Goal: Check status: Check status

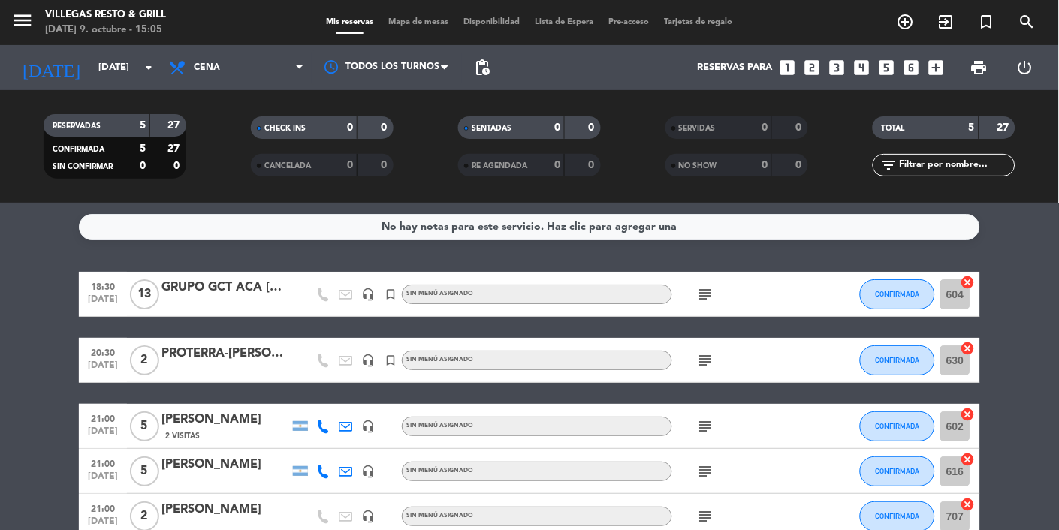
scroll to position [92, 0]
click at [715, 352] on icon "subject" at bounding box center [706, 361] width 18 height 18
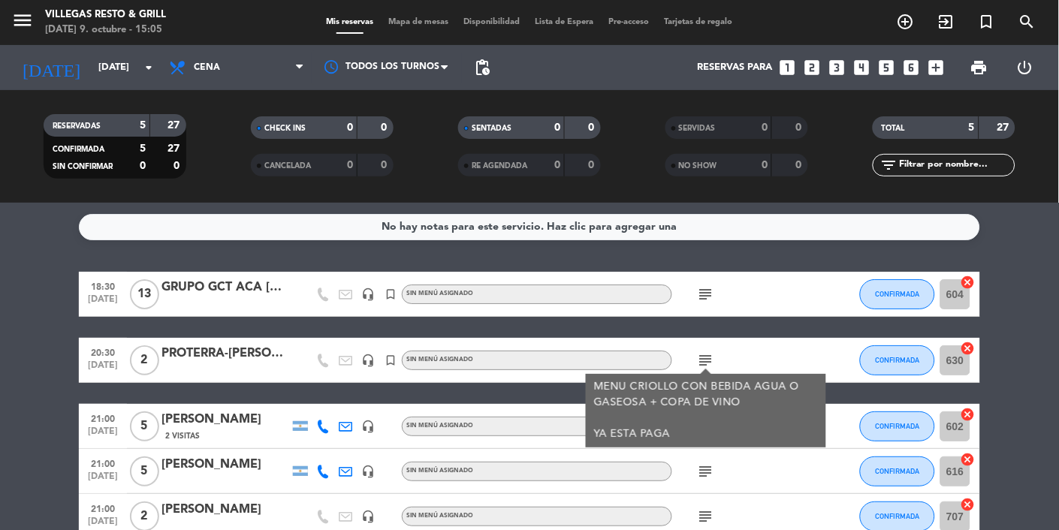
click at [1026, 272] on bookings-row "18:30 [DATE] GRUPO GCT ACA [DATE] headset_mic turned_in_not Sin menú asignado s…" at bounding box center [529, 405] width 1059 height 267
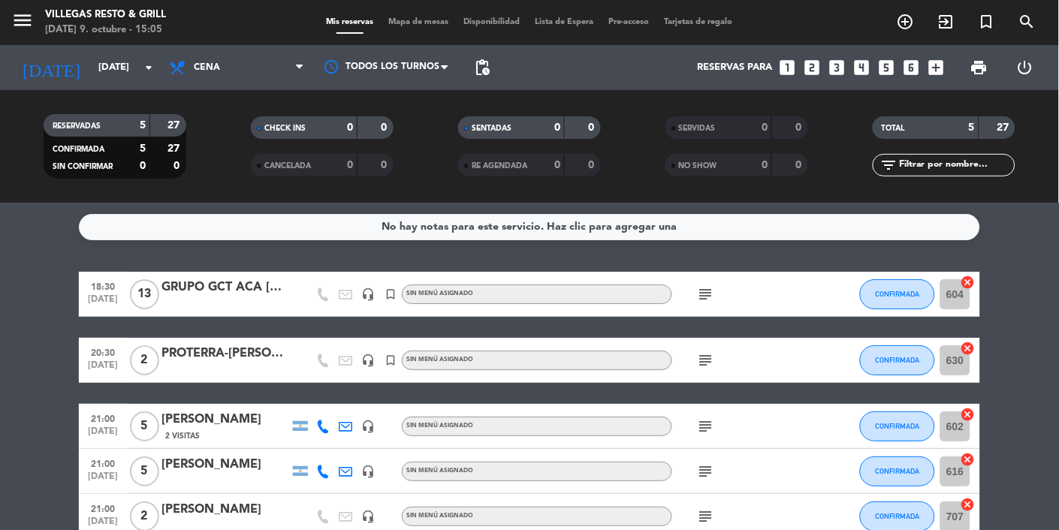
click at [713, 286] on icon "subject" at bounding box center [706, 295] width 18 height 18
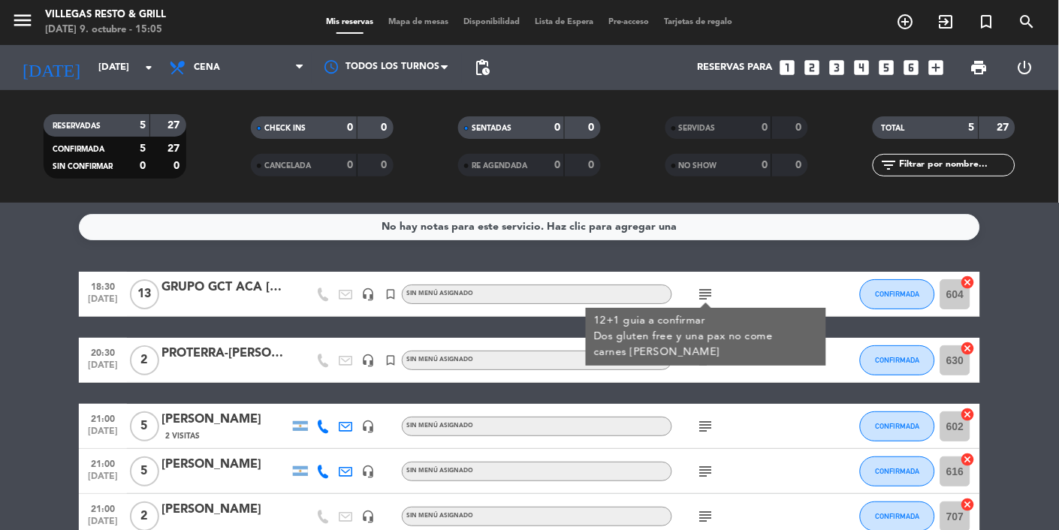
click at [1018, 272] on bookings-row "18:30 [DATE] GRUPO GCT ACA [DATE] headset_mic turned_in_not Sin menú asignado s…" at bounding box center [529, 405] width 1059 height 267
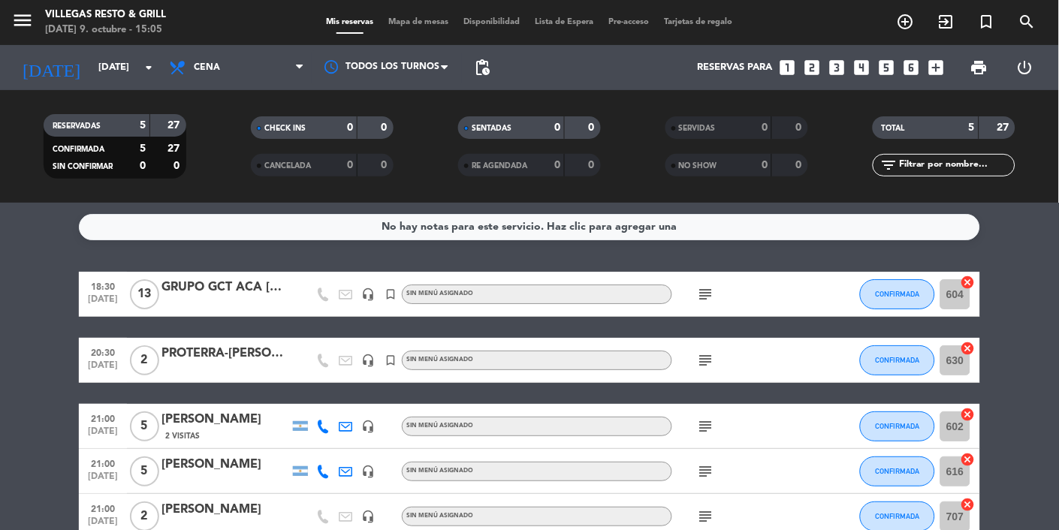
click at [706, 286] on icon "subject" at bounding box center [706, 295] width 18 height 18
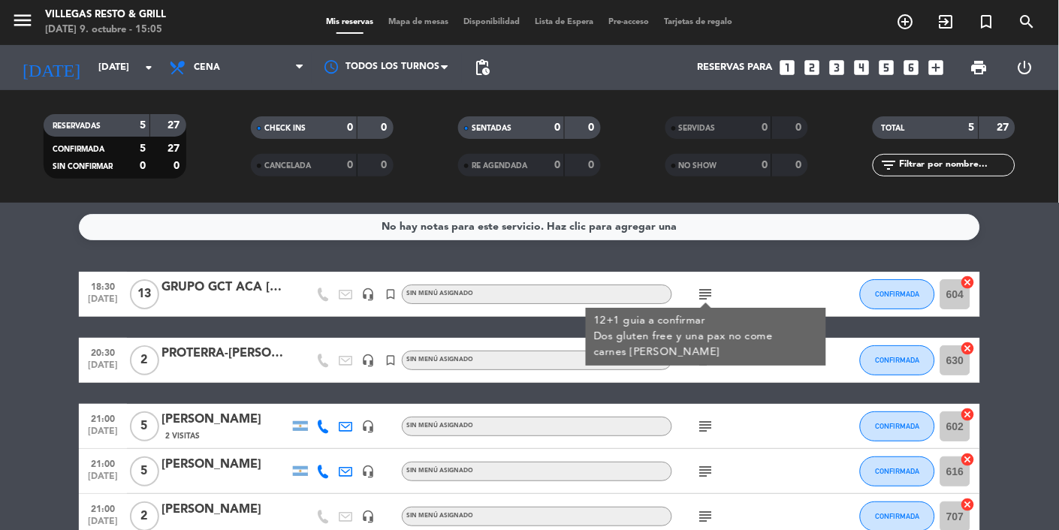
click at [1044, 272] on bookings-row "18:30 [DATE] GRUPO GCT ACA [DATE] headset_mic turned_in_not Sin menú asignado s…" at bounding box center [529, 405] width 1059 height 267
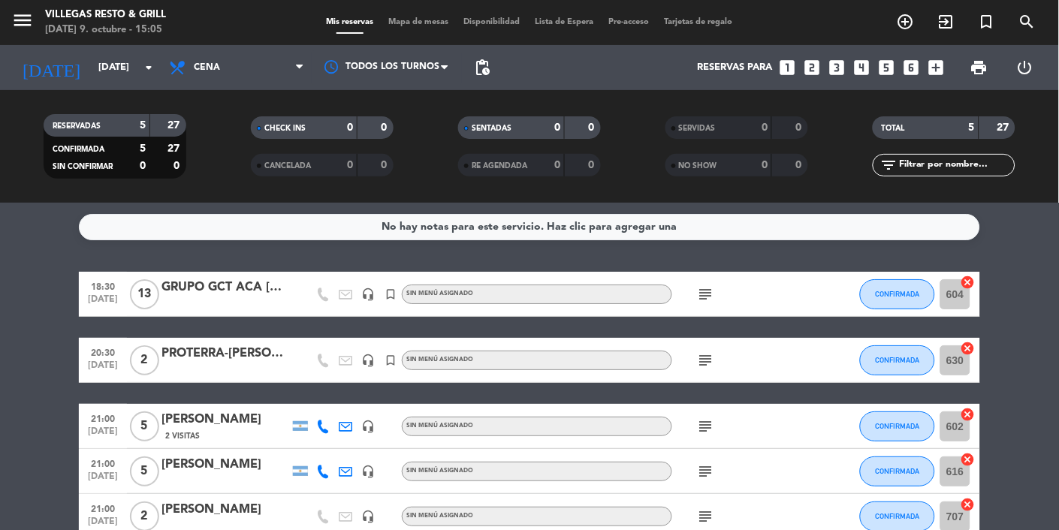
click at [712, 352] on icon "subject" at bounding box center [706, 361] width 18 height 18
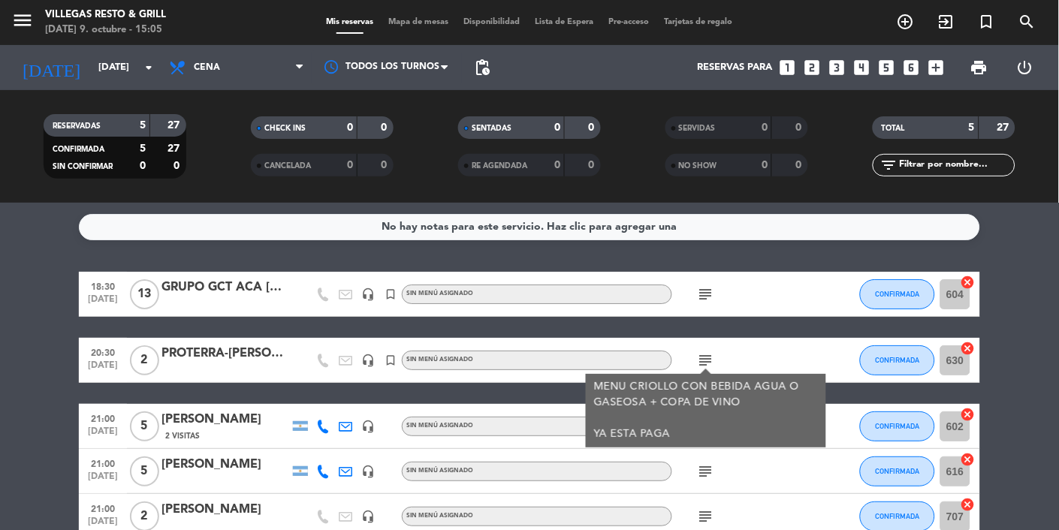
click at [707, 463] on icon "subject" at bounding box center [706, 472] width 18 height 18
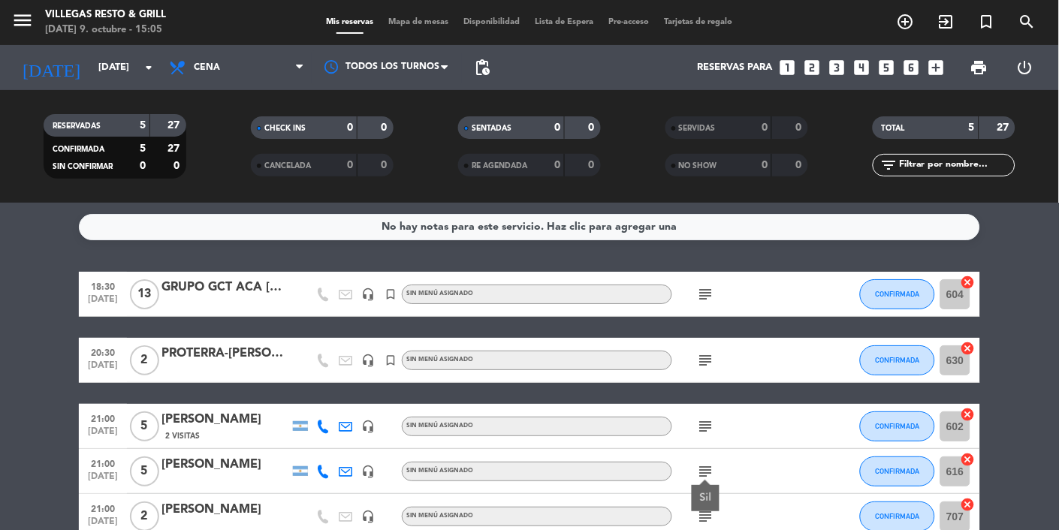
click at [706, 418] on icon "subject" at bounding box center [706, 427] width 18 height 18
click at [708, 352] on icon "subject" at bounding box center [706, 361] width 18 height 18
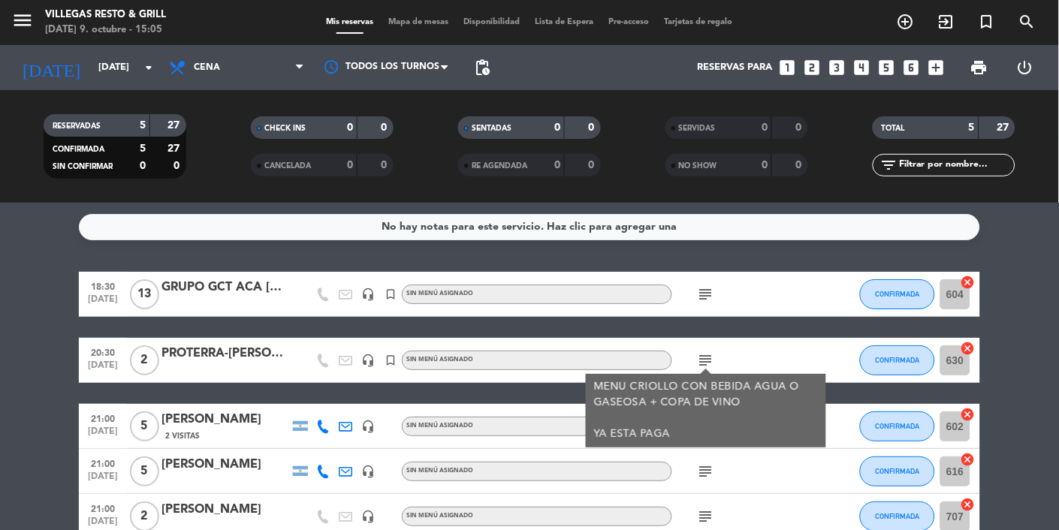
click at [1059, 272] on bookings-row "18:30 [DATE] GRUPO GCT ACA [DATE] headset_mic turned_in_not Sin menú asignado s…" at bounding box center [529, 405] width 1059 height 267
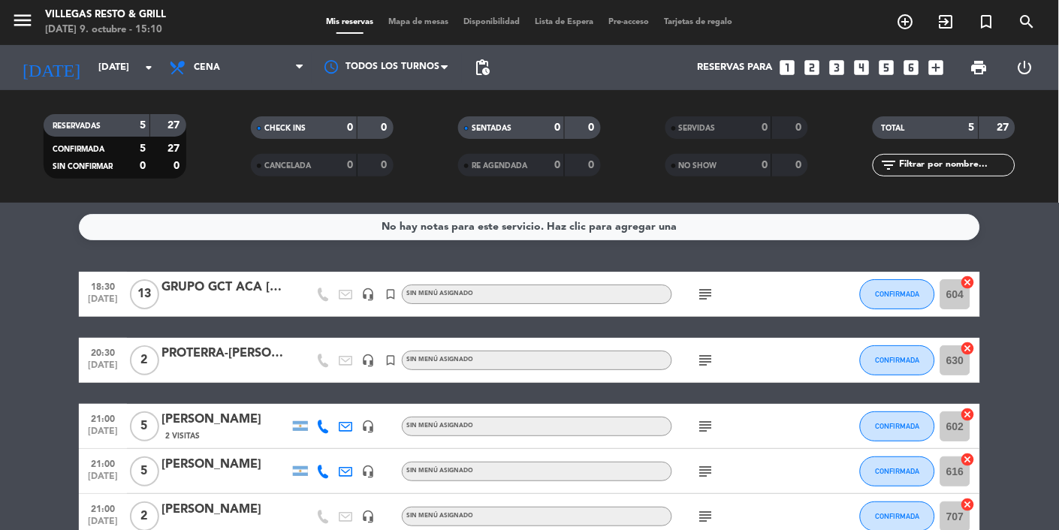
click at [709, 286] on icon "subject" at bounding box center [706, 295] width 18 height 18
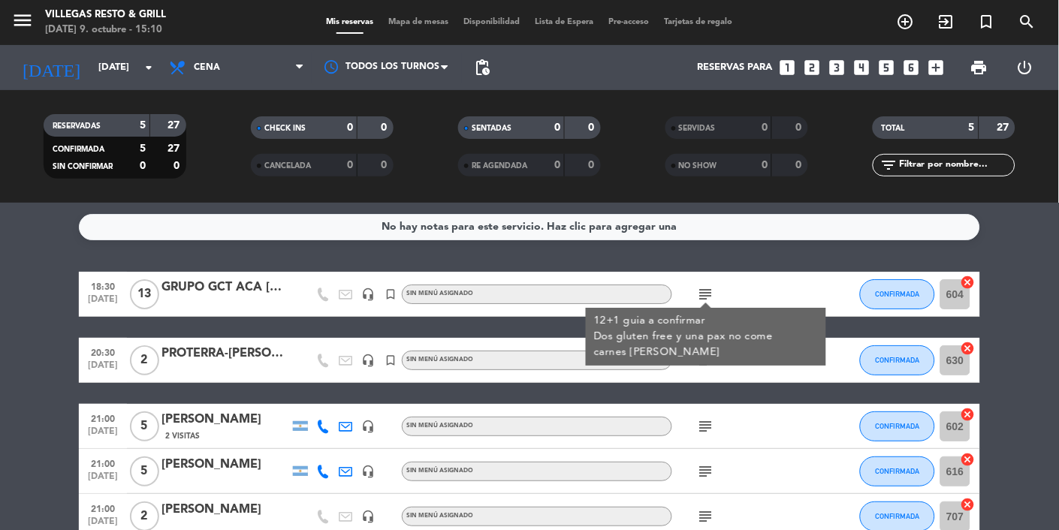
click at [1016, 272] on bookings-row "18:30 [DATE] GRUPO GCT ACA [DATE] headset_mic turned_in_not Sin menú asignado s…" at bounding box center [529, 405] width 1059 height 267
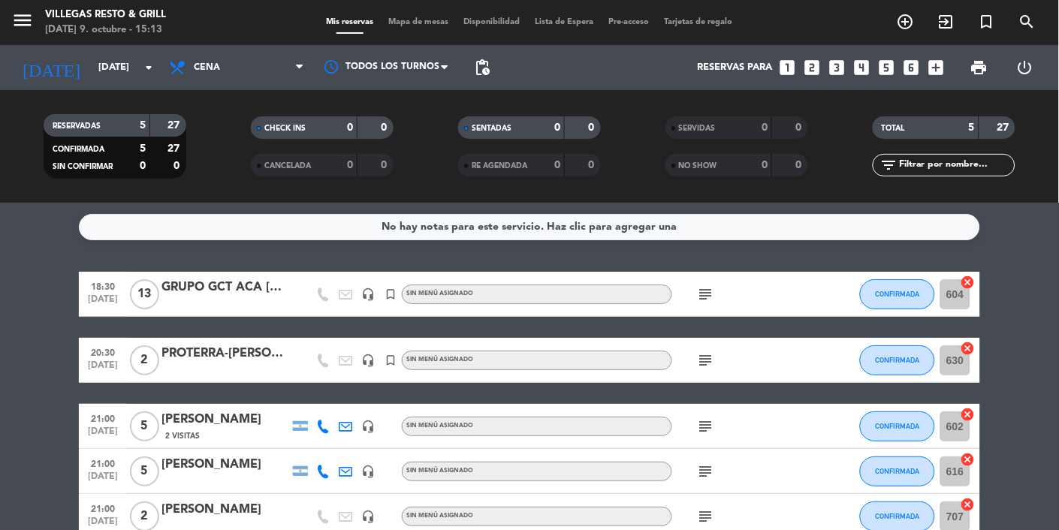
click at [710, 352] on icon "subject" at bounding box center [706, 361] width 18 height 18
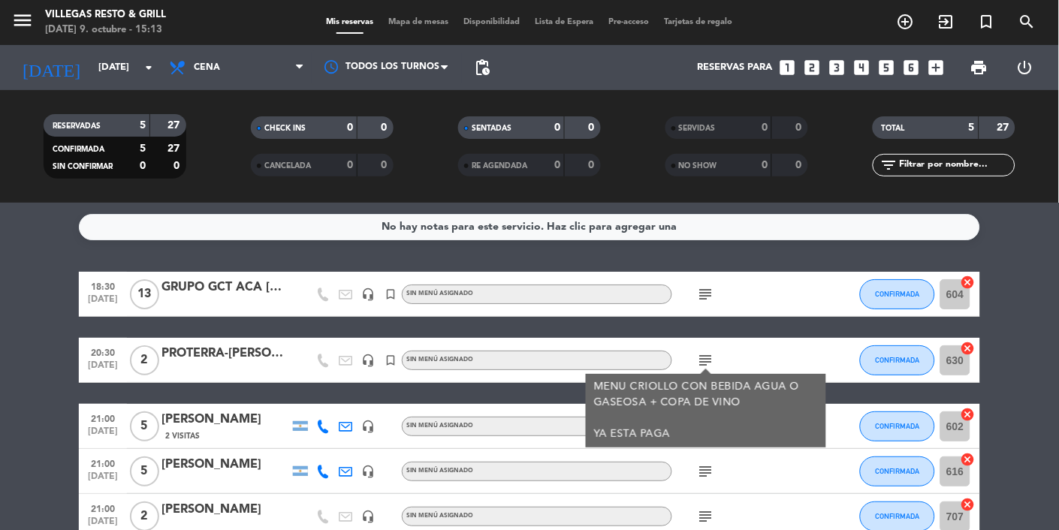
click at [1055, 272] on bookings-row "18:30 [DATE] GRUPO GCT ACA [DATE] headset_mic turned_in_not Sin menú asignado s…" at bounding box center [529, 405] width 1059 height 267
